Goal: Obtain resource: Download file/media

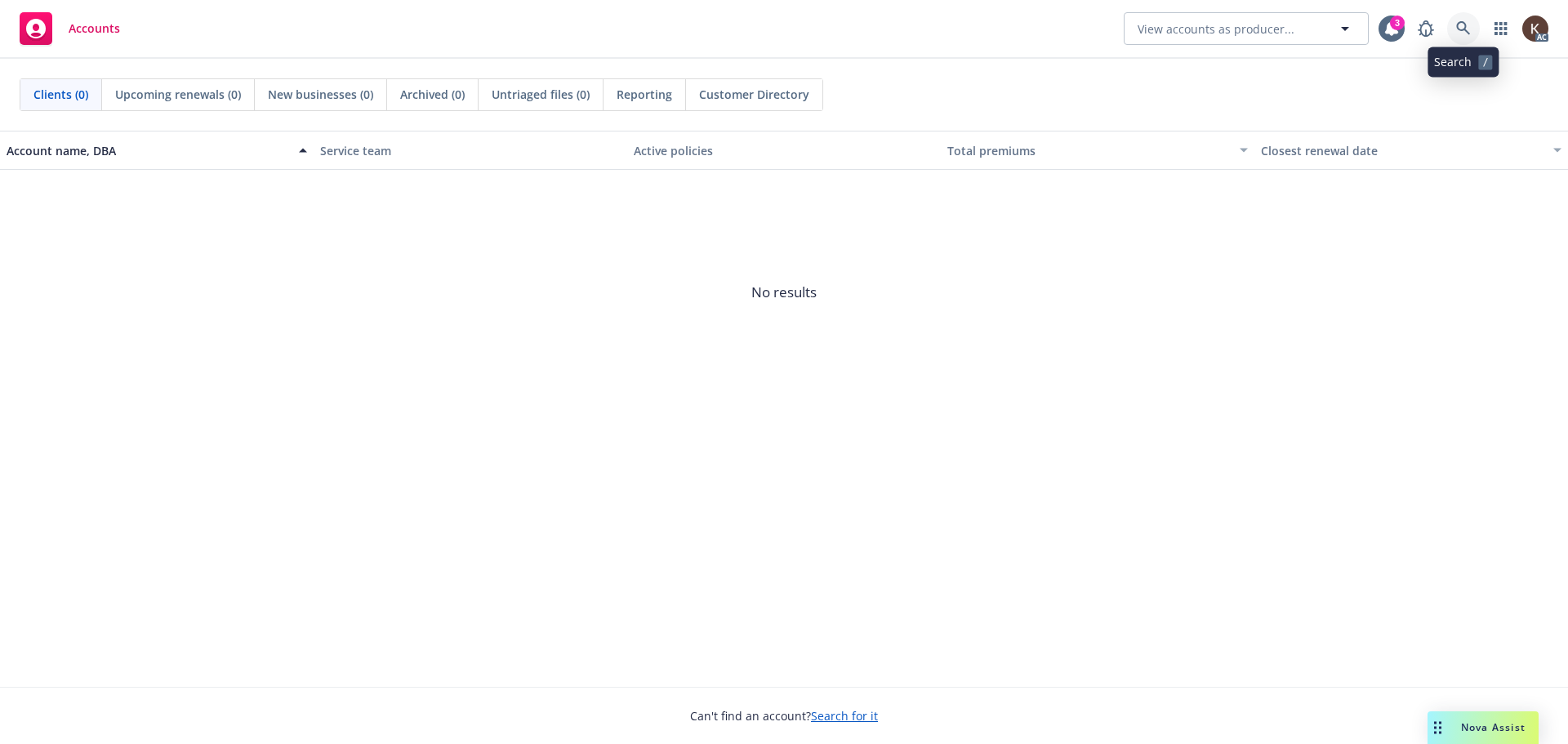
click at [1454, 29] on link at bounding box center [1464, 28] width 33 height 33
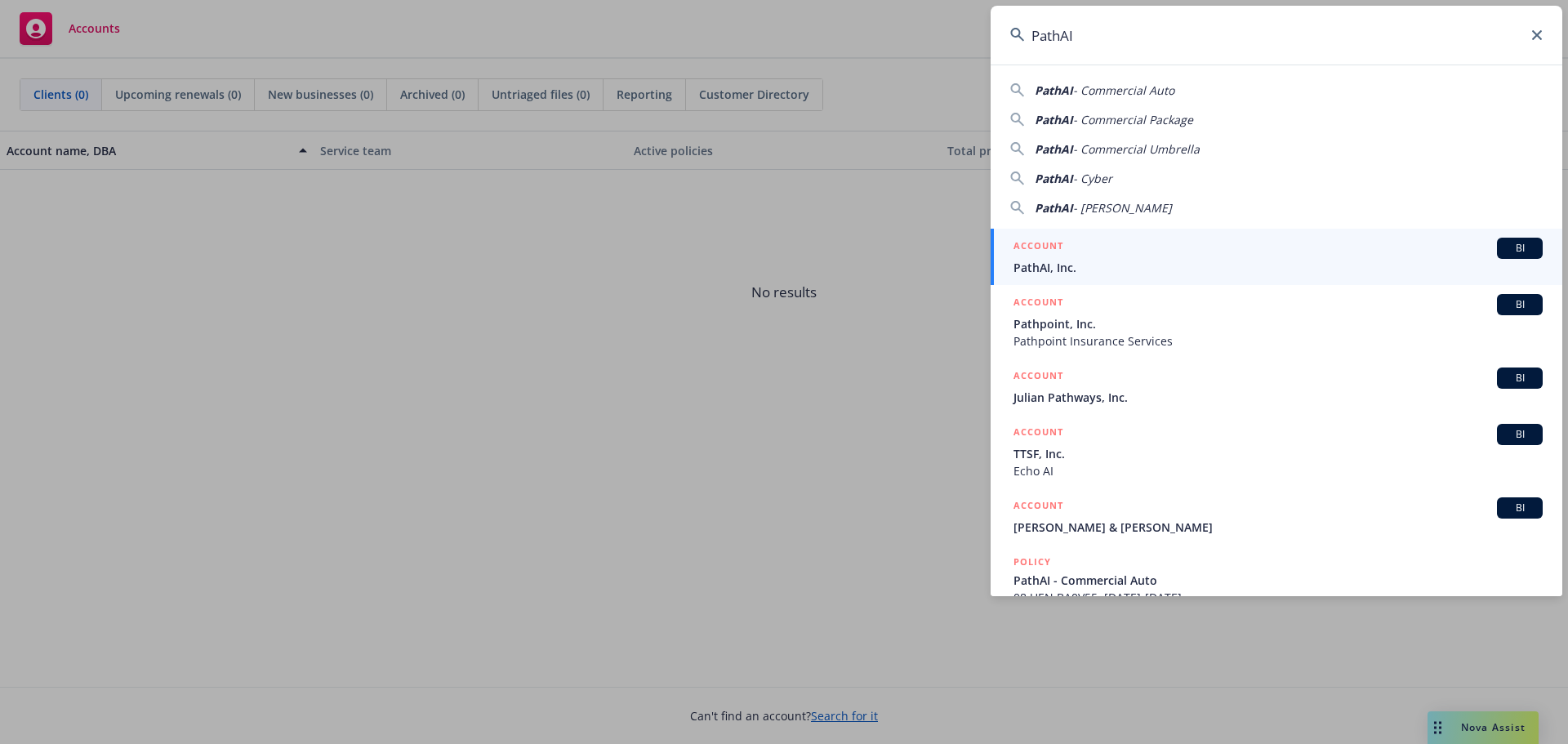
type input "PathAI"
click at [1060, 260] on span "PathAI, Inc." at bounding box center [1278, 267] width 529 height 17
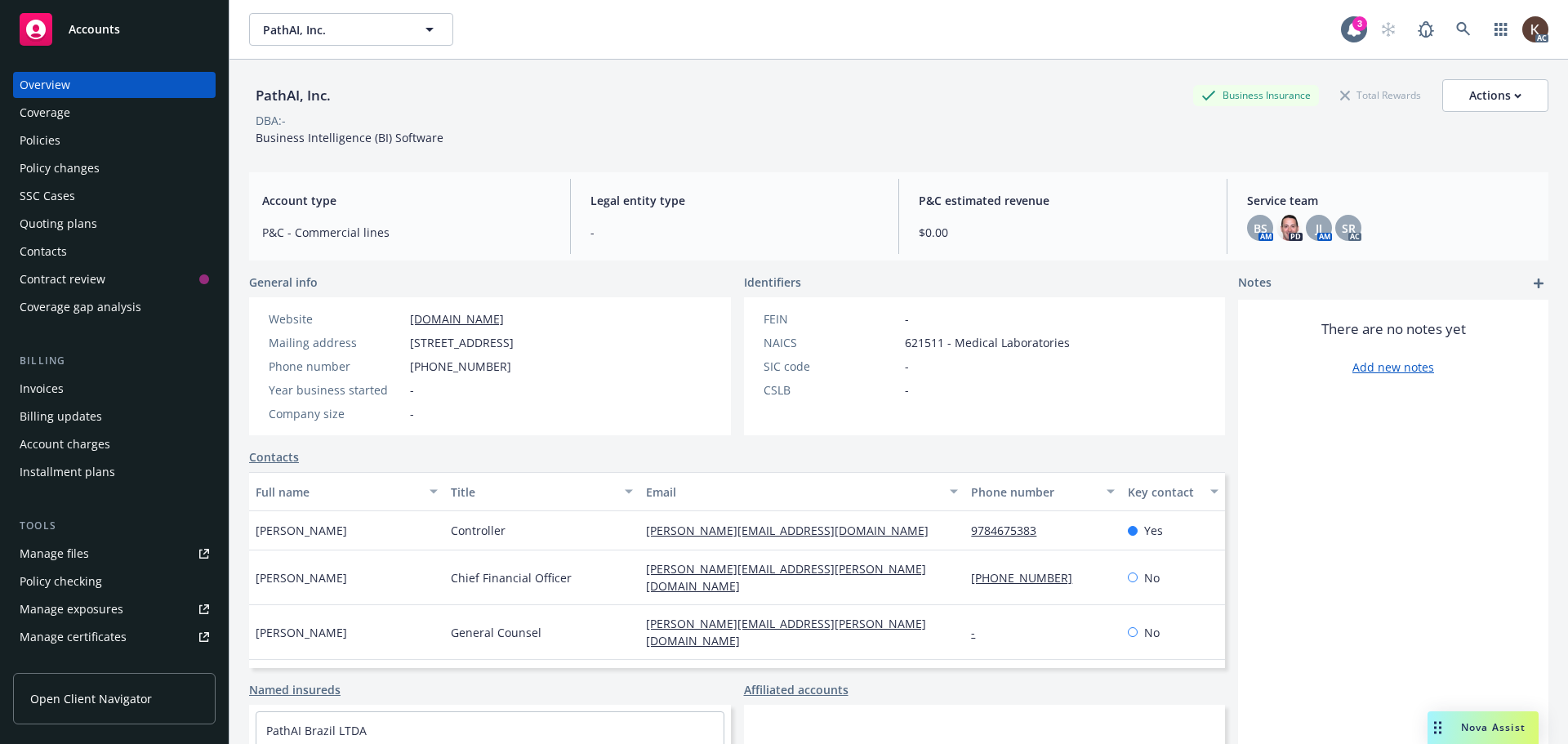
click at [120, 129] on div "Policies" at bounding box center [114, 141] width 190 height 26
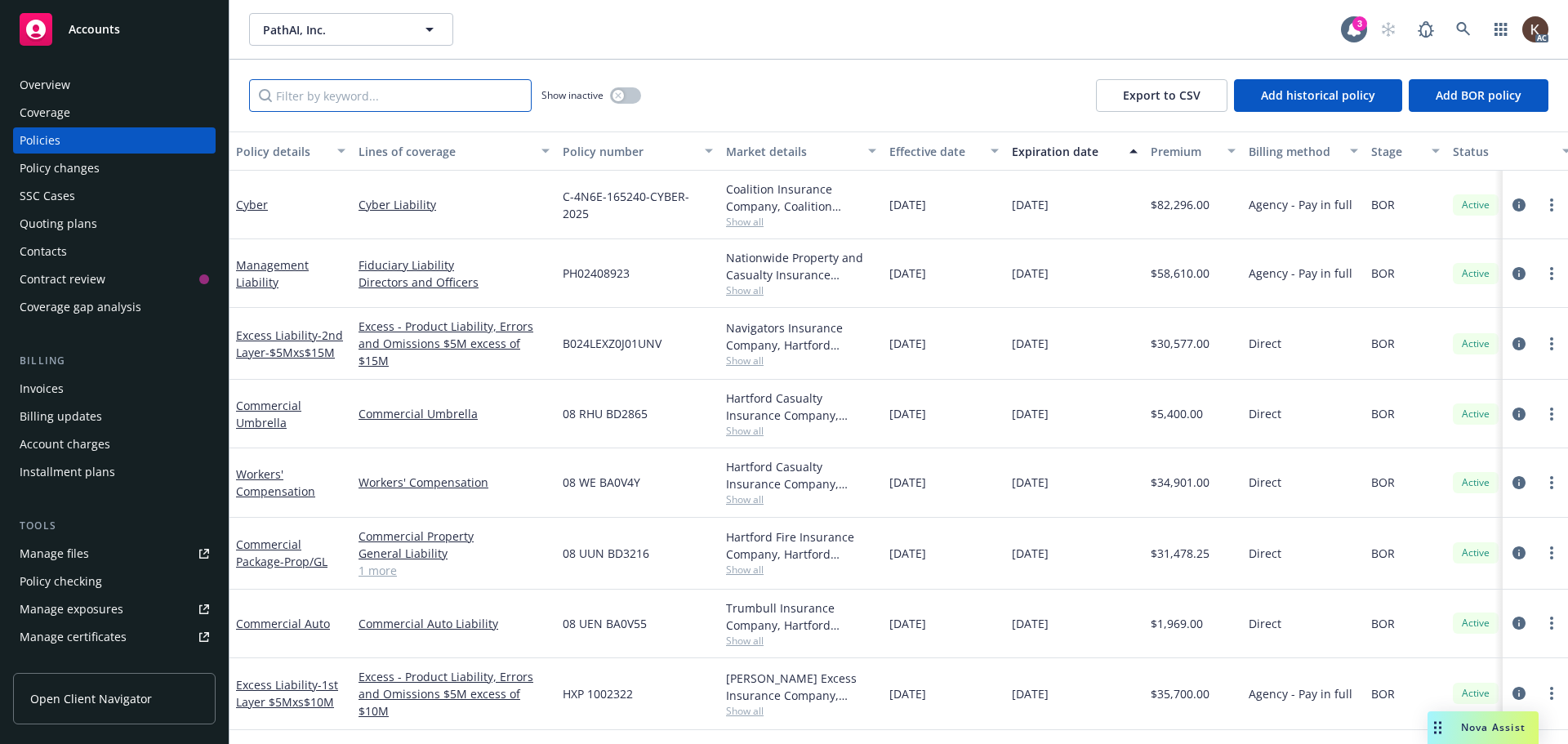
click at [316, 85] on input "Filter by keyword..." at bounding box center [390, 95] width 282 height 33
click at [253, 273] on div "Management Liability" at bounding box center [291, 273] width 110 height 35
click at [257, 279] on link "Management Liability" at bounding box center [272, 273] width 72 height 33
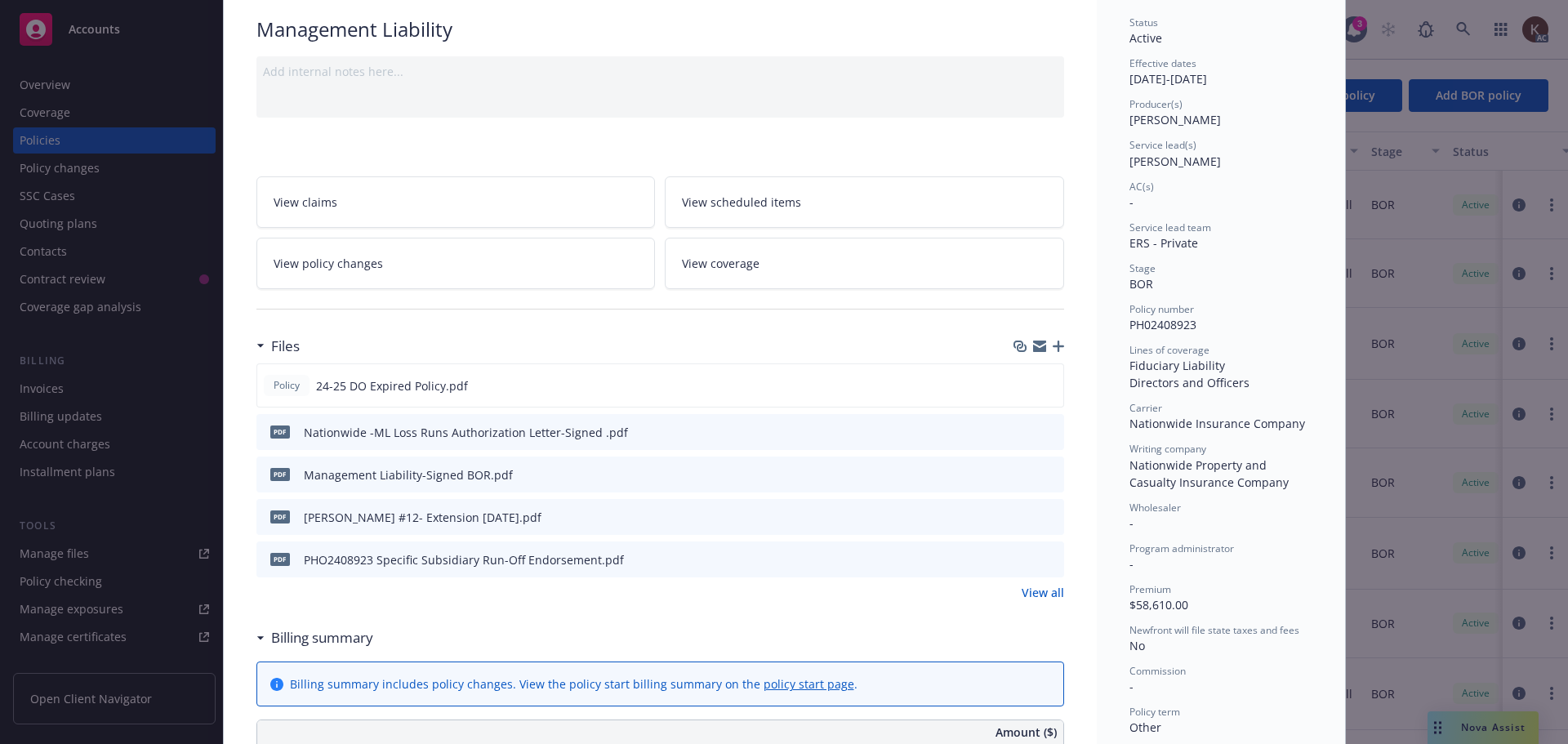
scroll to position [245, 0]
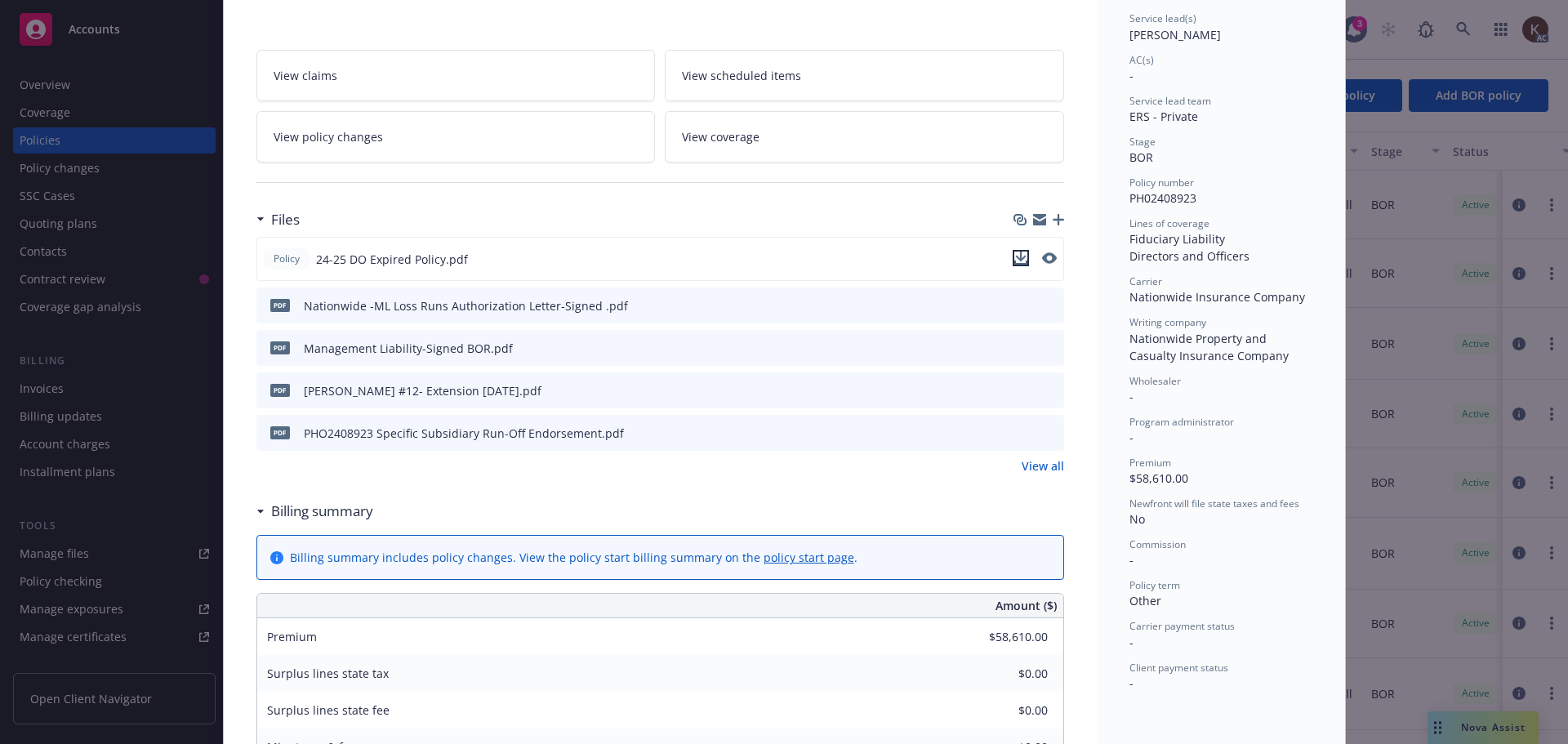
click at [1018, 261] on icon "download file" at bounding box center [1021, 258] width 13 height 13
click at [1018, 386] on icon "download file" at bounding box center [1023, 387] width 10 height 9
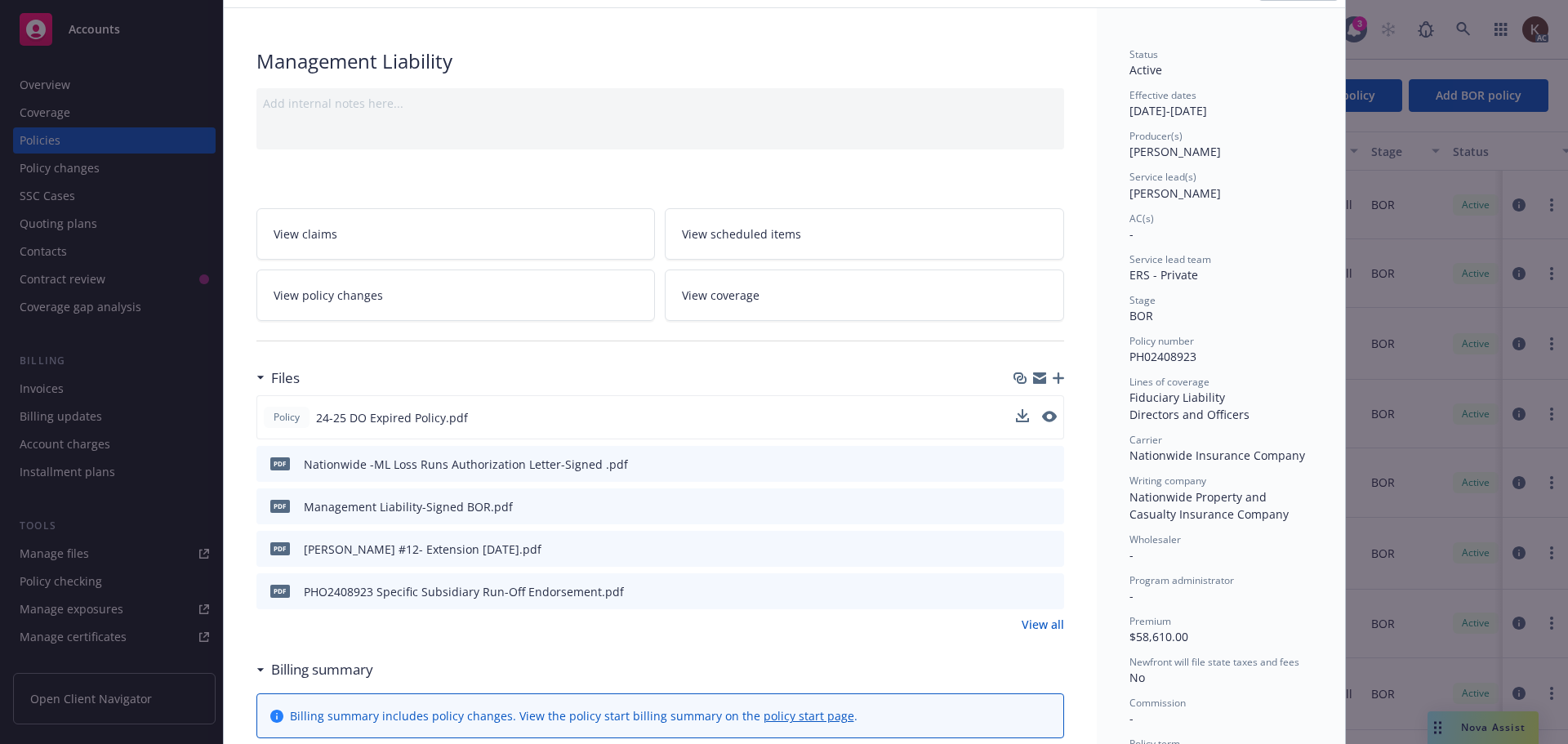
scroll to position [0, 0]
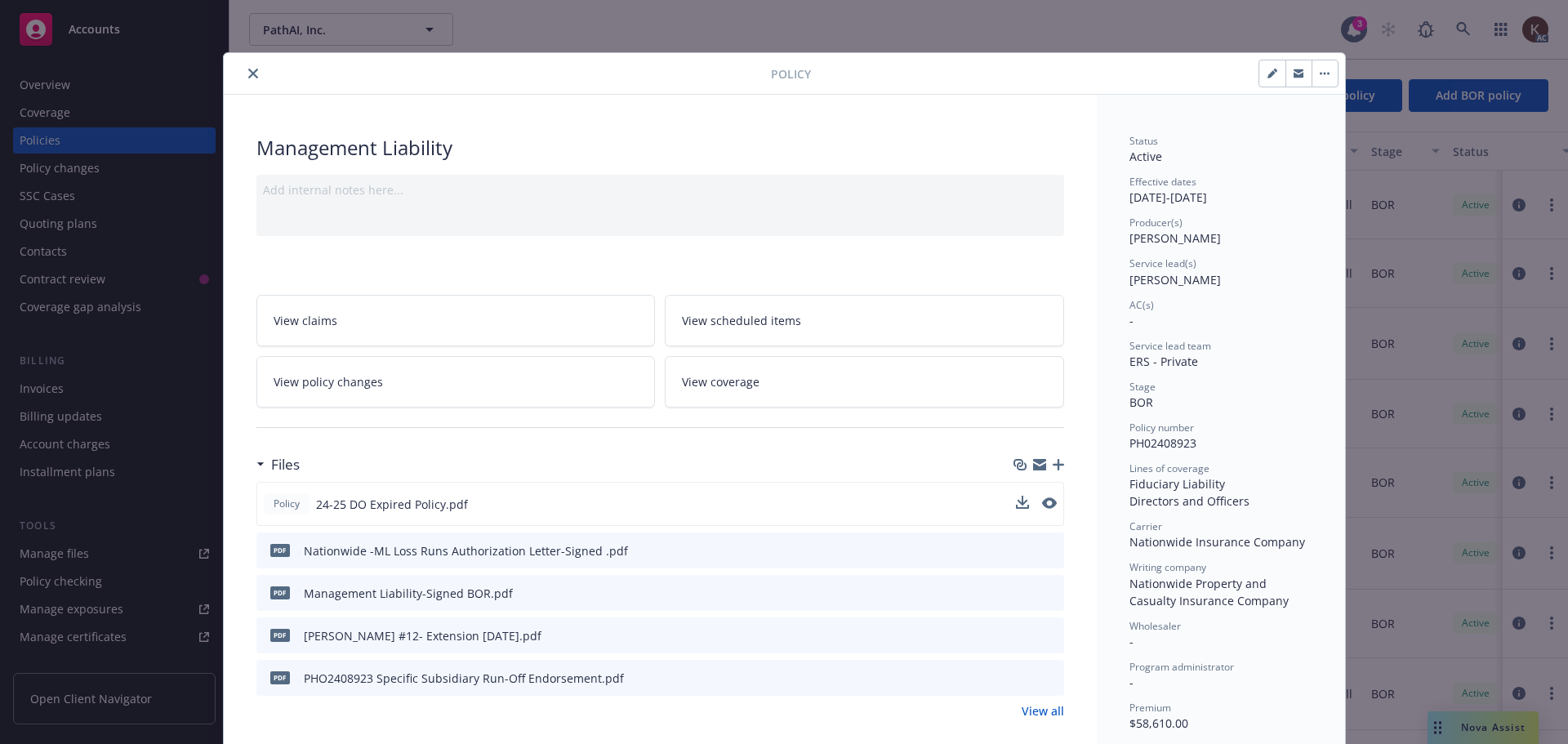
click at [254, 73] on button "close" at bounding box center [252, 73] width 20 height 20
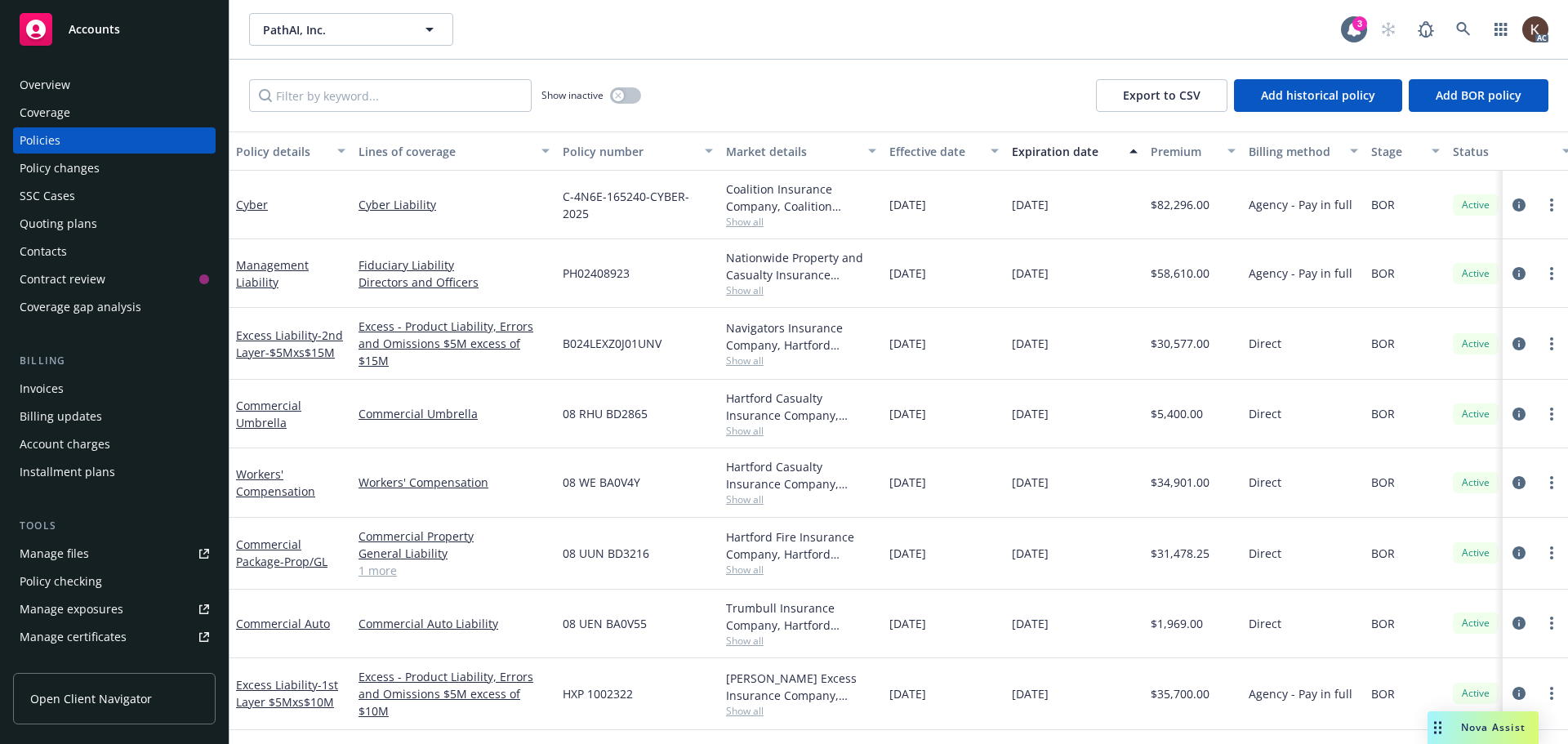
click at [1464, 718] on div "Nova Assist" at bounding box center [1484, 727] width 111 height 33
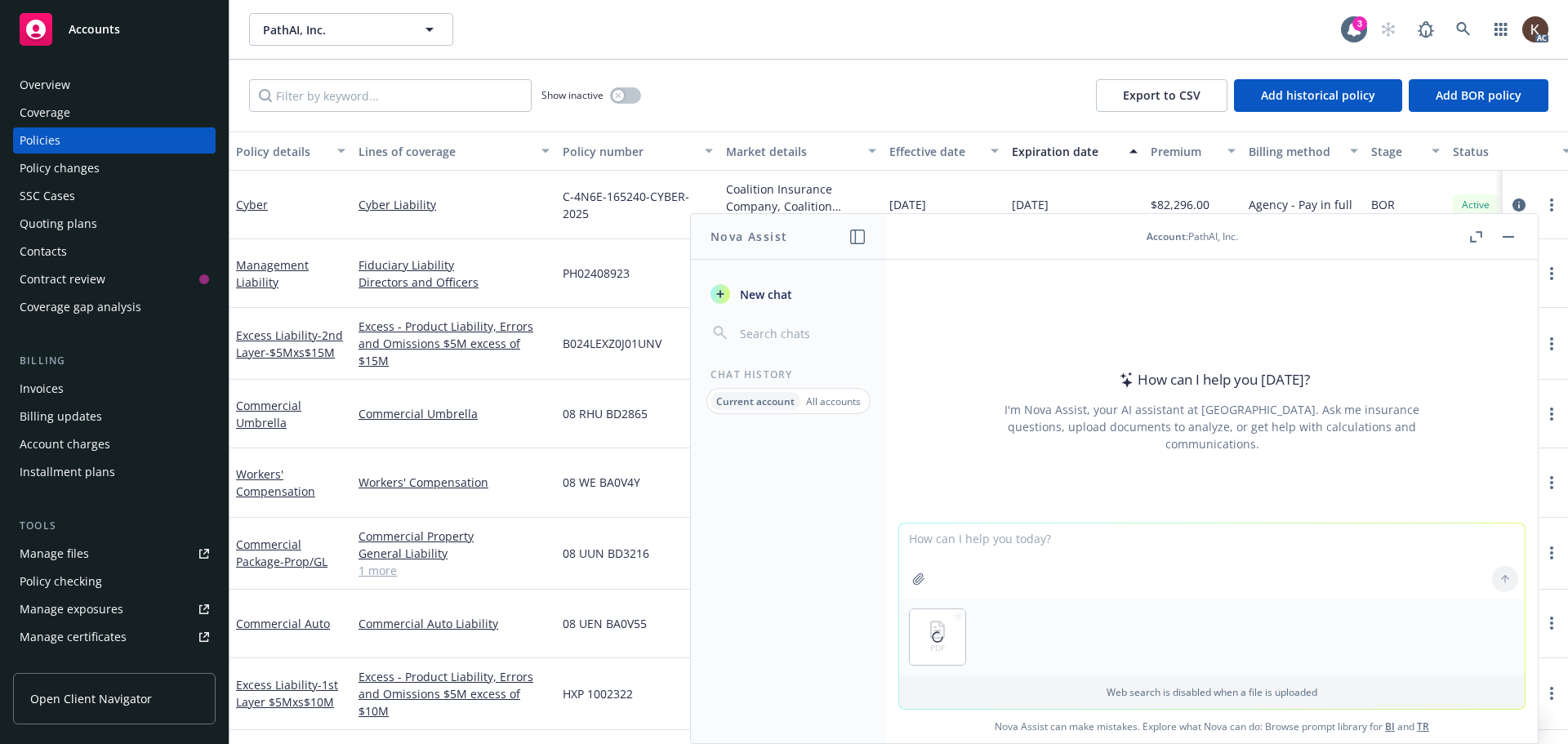
click at [975, 553] on textarea at bounding box center [1211, 561] width 626 height 75
type textarea "What is the Employee Theft retention?"
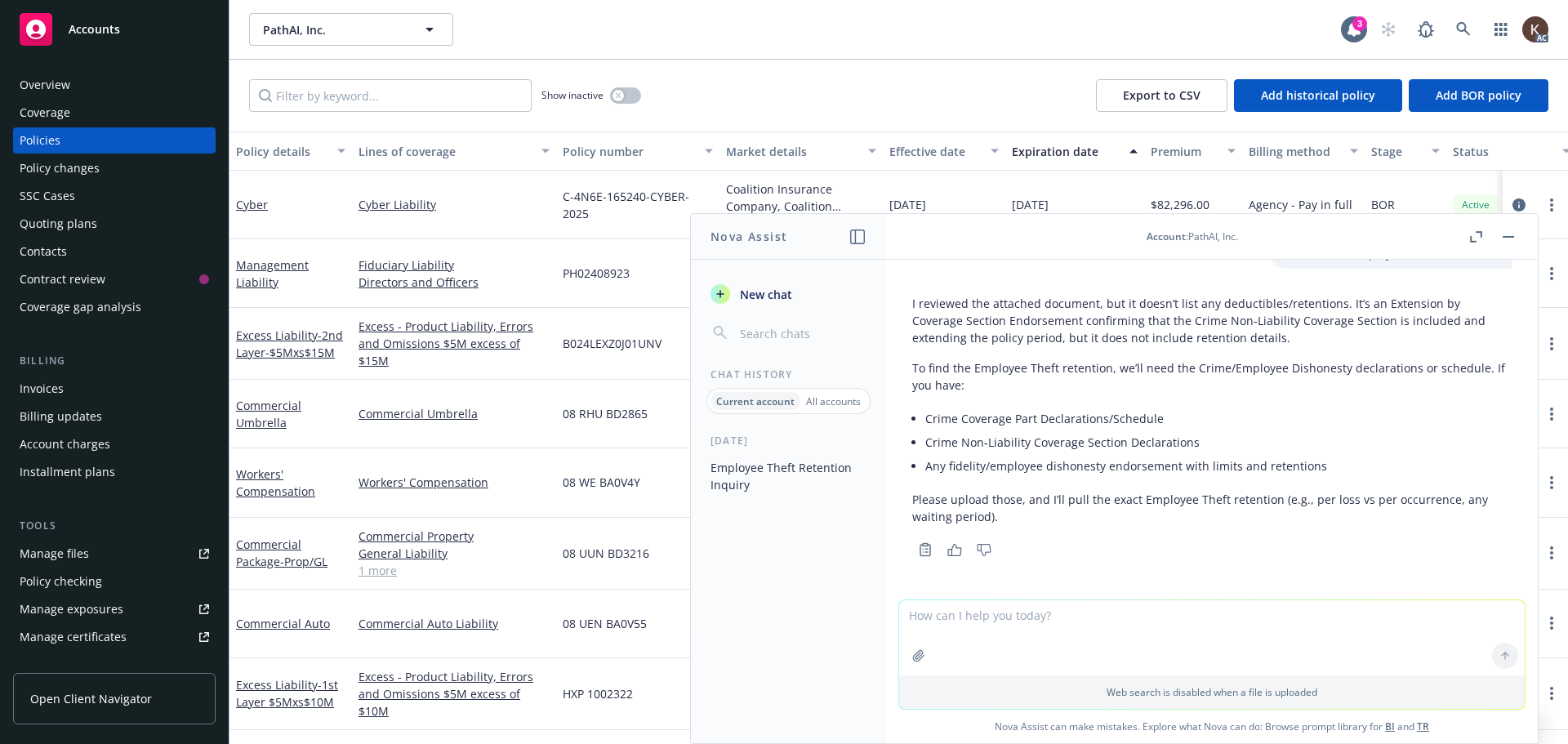
scroll to position [83, 0]
